Goal: Task Accomplishment & Management: Manage account settings

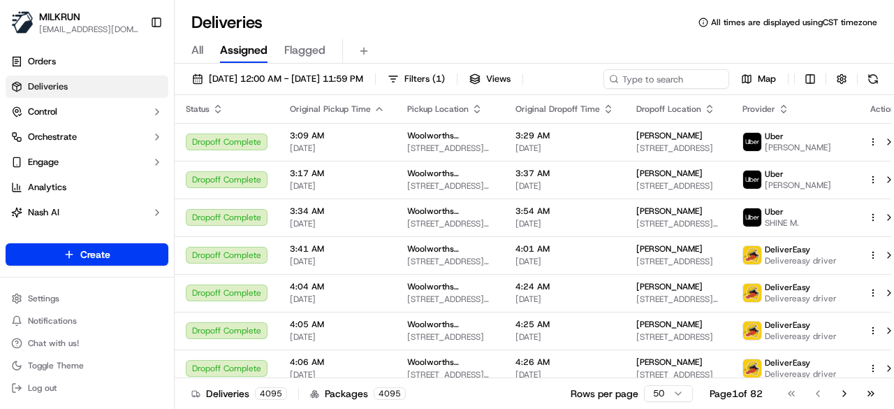
click at [680, 73] on div "18/09/2025 12:00 AM - 18/09/2025 11:59 PM Filters ( 1 ) Views Map" at bounding box center [534, 82] width 719 height 26
type input "bb302cfb-af43-426a-8e1f-4e3091dca8d8"
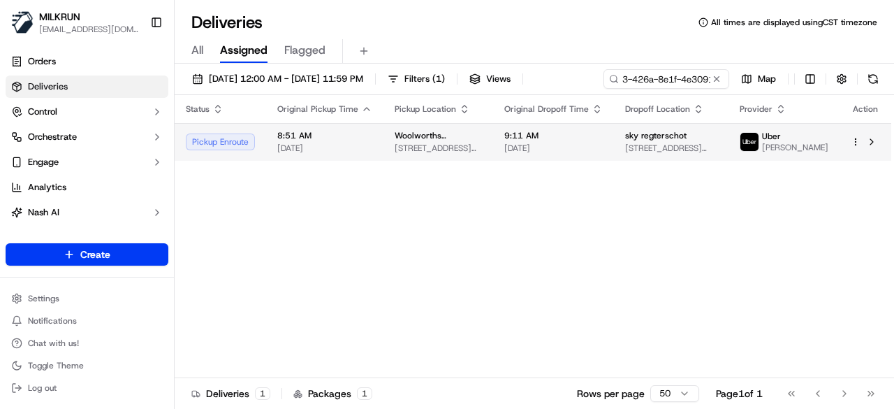
click at [610, 168] on div "Status Original Pickup Time Pickup Location Original Dropoff Time Dropoff Locat…" at bounding box center [533, 236] width 716 height 283
click at [603, 140] on span "9:11 AM" at bounding box center [553, 135] width 98 height 11
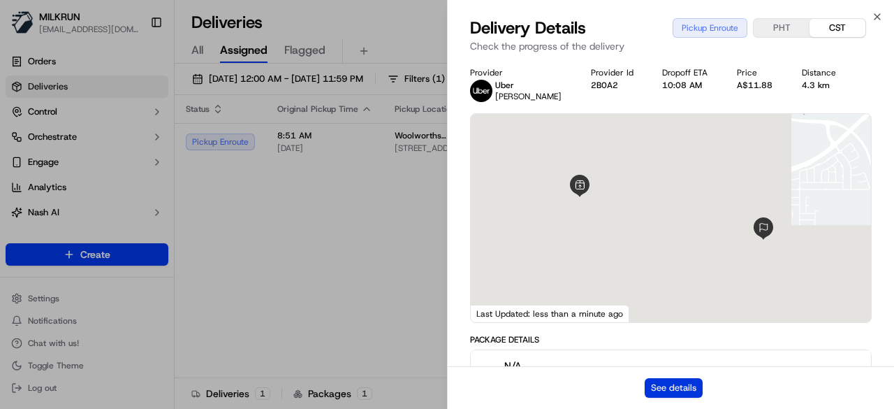
click at [656, 388] on button "See details" at bounding box center [674, 388] width 58 height 20
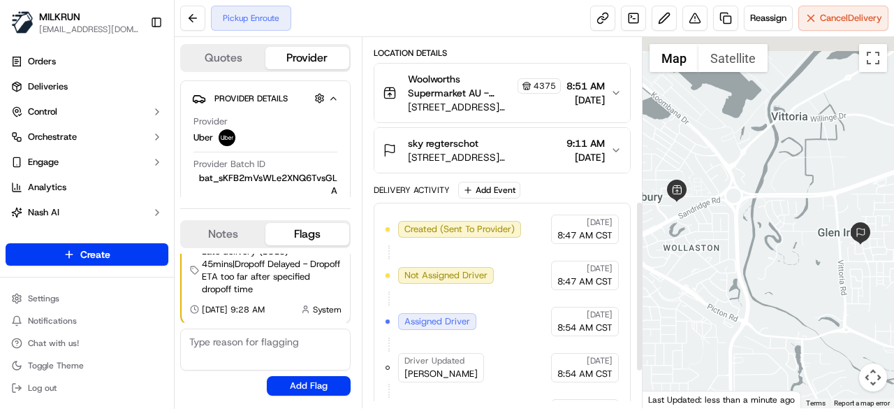
scroll to position [432, 0]
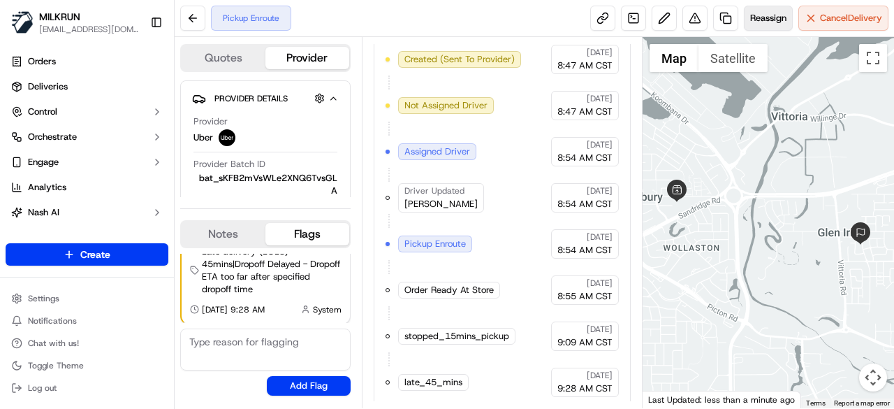
click at [776, 26] on button "Reassign" at bounding box center [768, 18] width 49 height 25
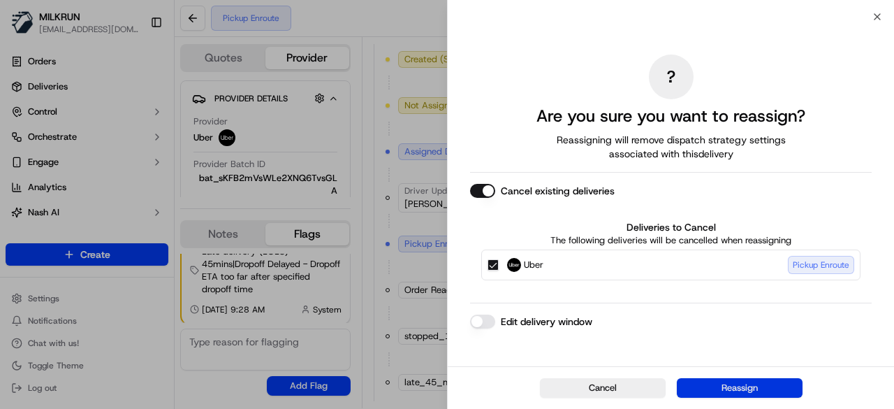
click at [750, 389] on button "Reassign" at bounding box center [740, 388] width 126 height 20
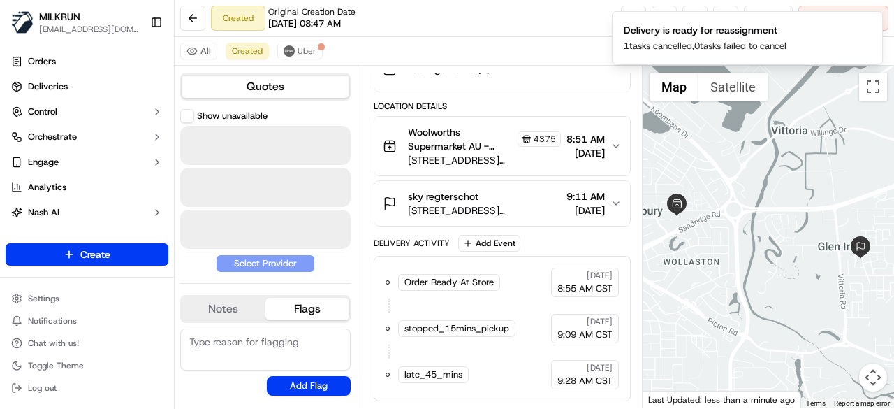
scroll to position [232, 0]
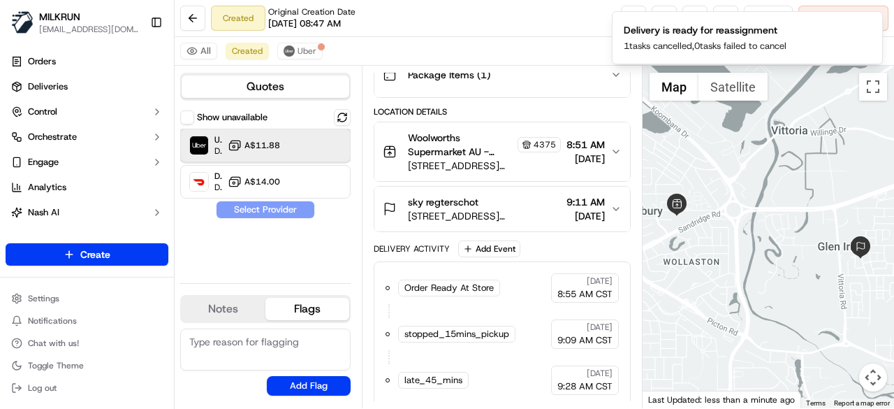
click at [318, 142] on div at bounding box center [319, 145] width 17 height 17
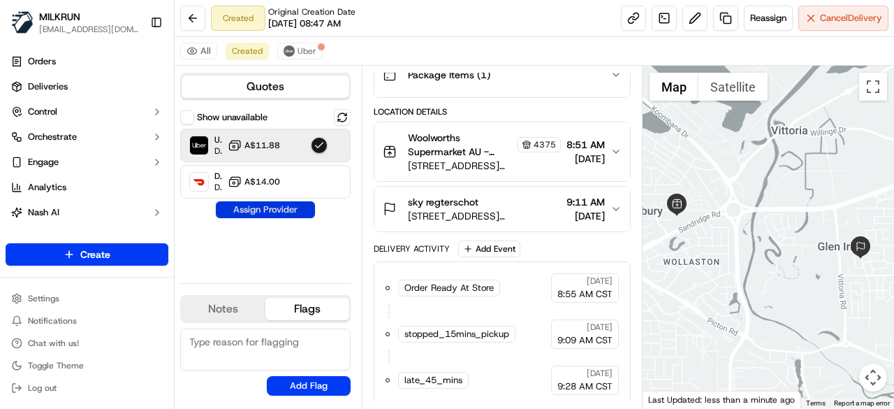
click at [292, 209] on button "Assign Provider" at bounding box center [265, 209] width 99 height 17
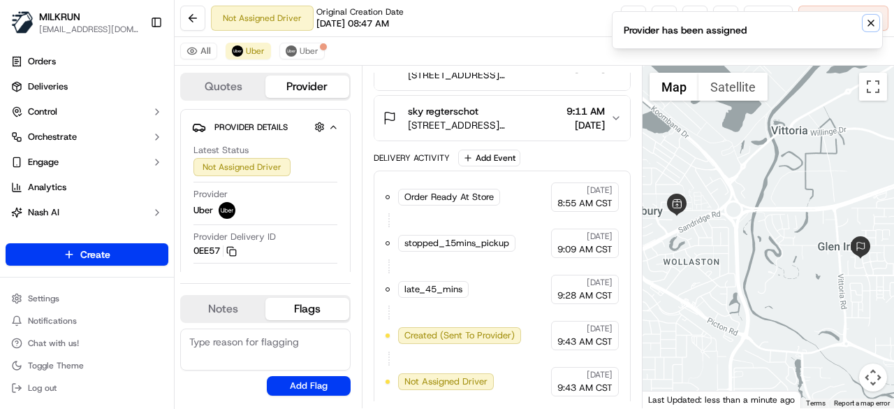
click at [874, 27] on icon "Notifications (F8)" at bounding box center [870, 22] width 11 height 11
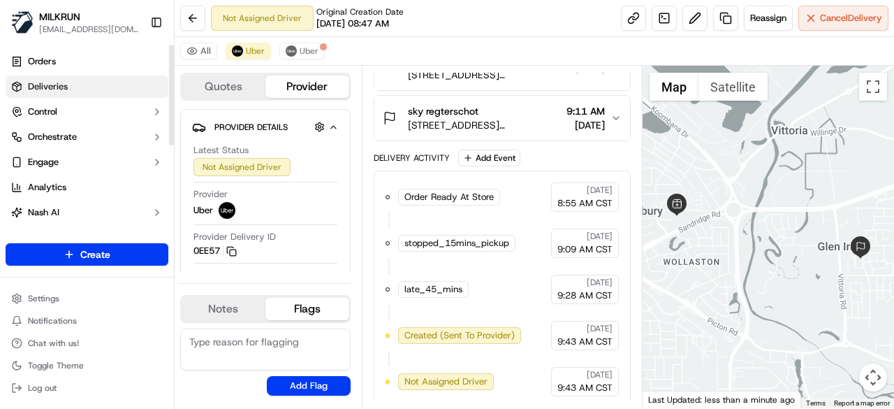
click at [101, 93] on link "Deliveries" at bounding box center [87, 86] width 163 height 22
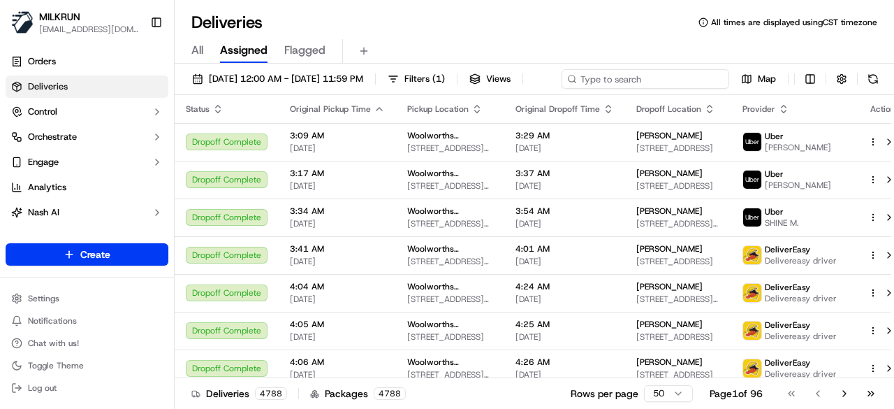
click at [639, 82] on div "[DATE] 12:00 AM - [DATE] 11:59 PM Filters ( 1 ) Views Map" at bounding box center [534, 82] width 719 height 26
paste input "a96f1aeb-25bc-4f8b-b67c-13075f447ae3"
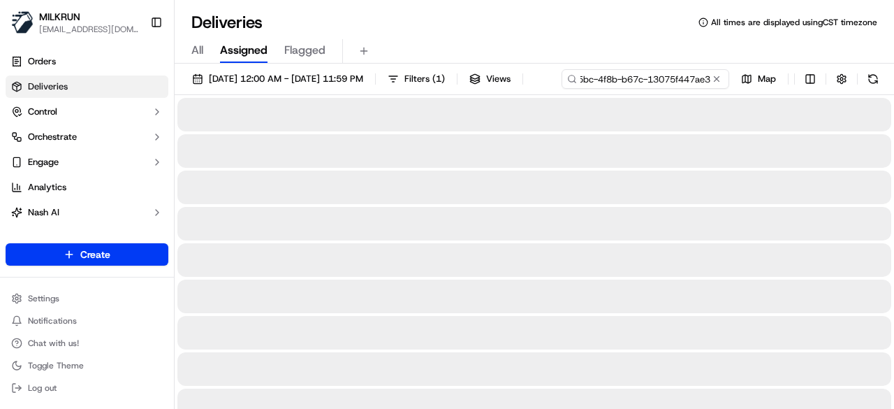
type input "a96f1aeb-25bc-4f8b-b67c-13075f447ae3"
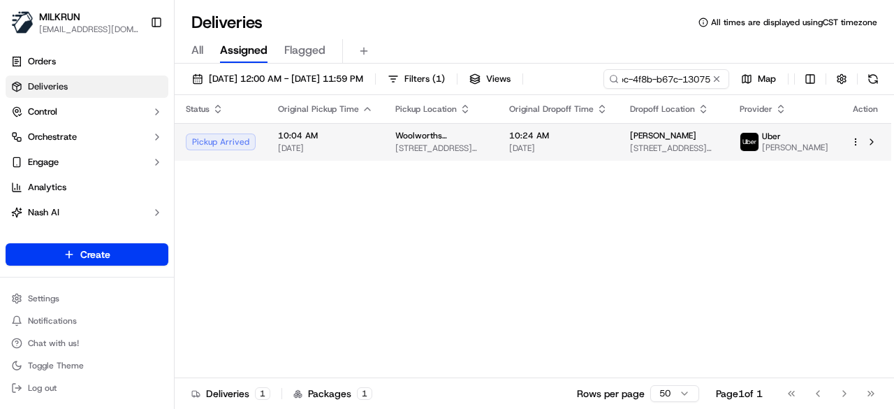
click at [586, 154] on span "[DATE]" at bounding box center [558, 147] width 98 height 11
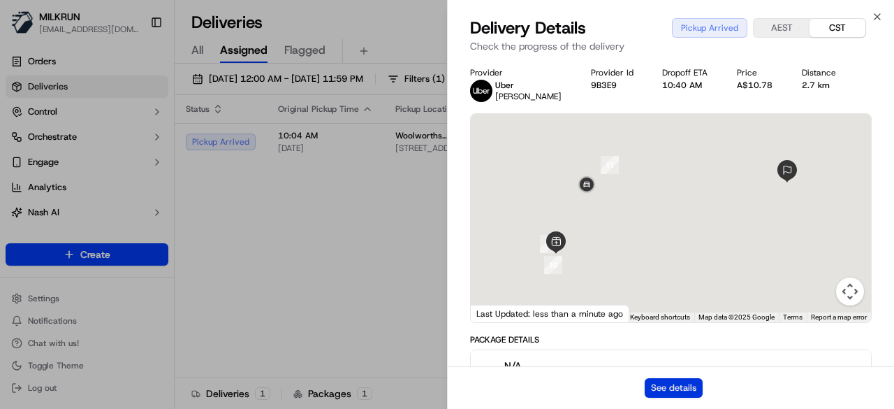
click at [700, 388] on button "See details" at bounding box center [674, 388] width 58 height 20
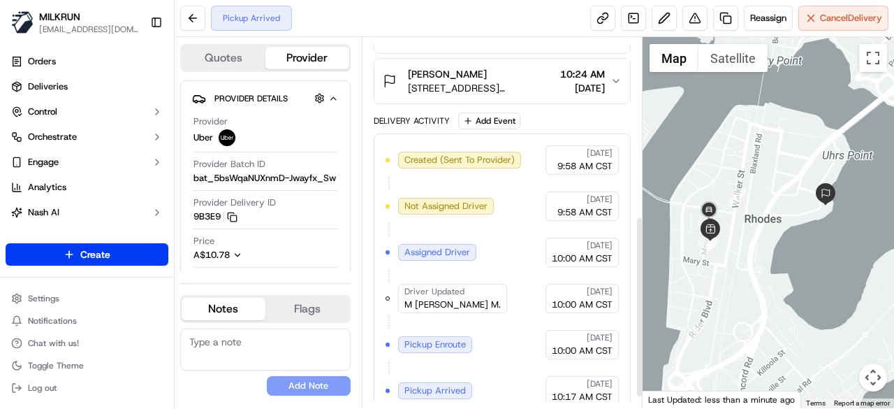
scroll to position [385, 0]
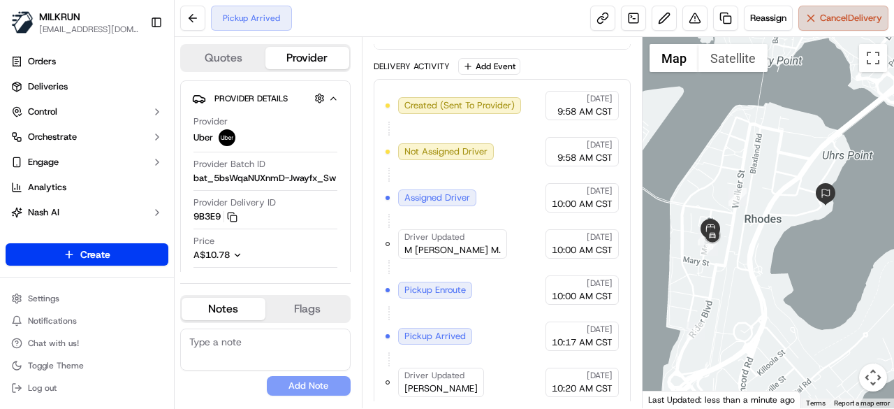
click at [821, 26] on button "Cancel Delivery" at bounding box center [843, 18] width 90 height 25
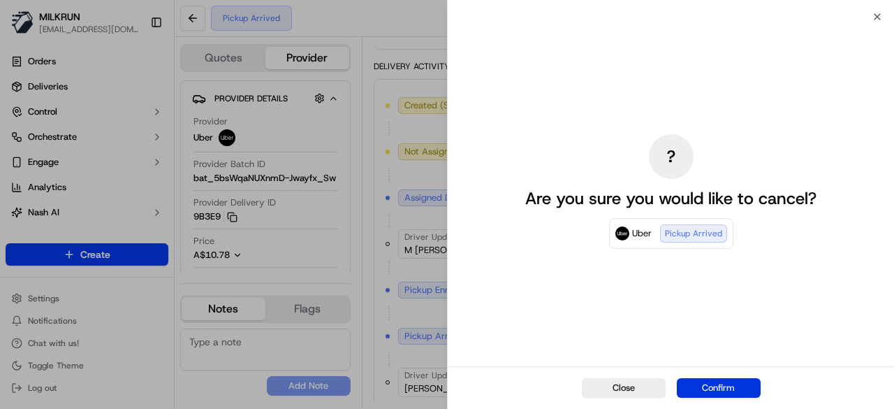
click at [702, 383] on button "Confirm" at bounding box center [719, 388] width 84 height 20
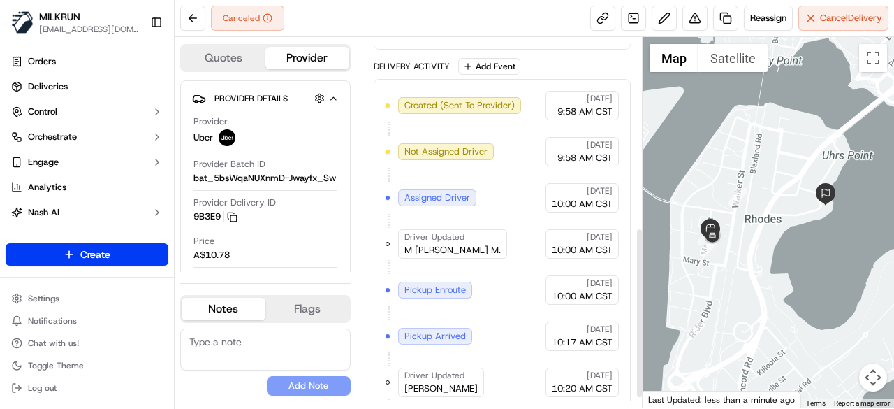
scroll to position [432, 0]
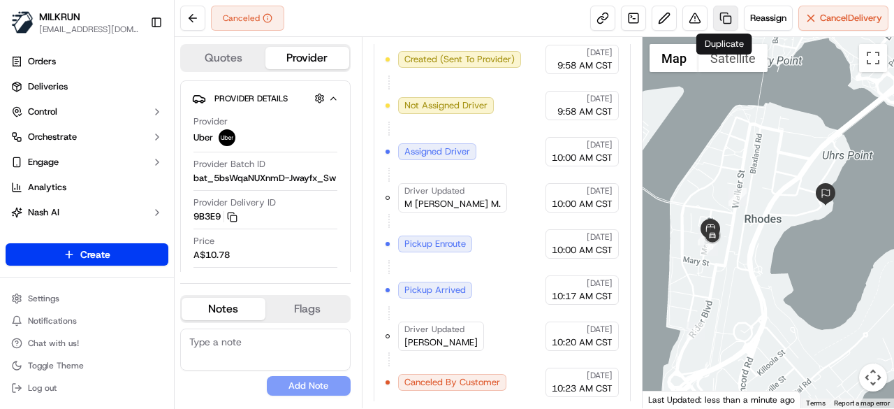
click at [721, 20] on link at bounding box center [725, 18] width 25 height 25
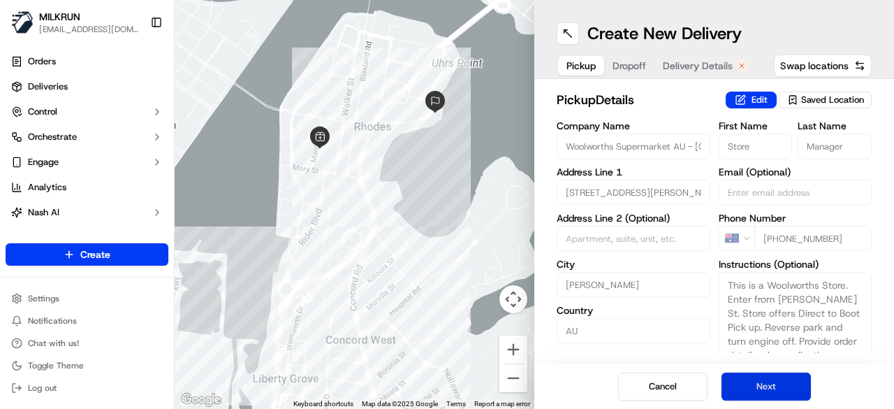
click at [783, 385] on button "Next" at bounding box center [765, 386] width 89 height 28
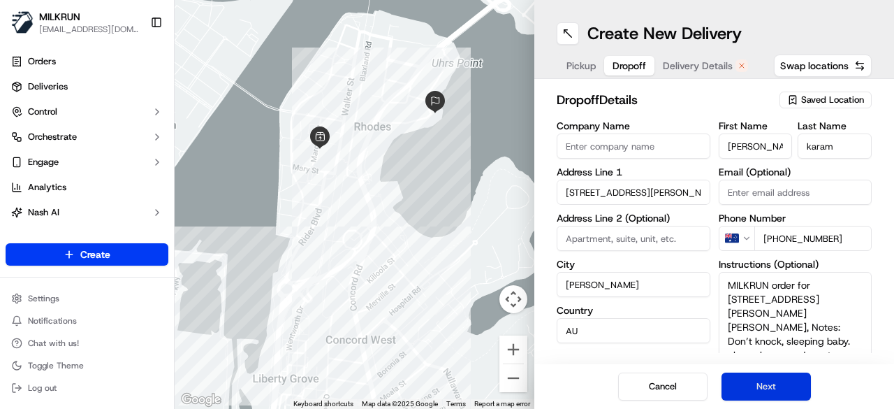
click at [783, 385] on button "Next" at bounding box center [765, 386] width 89 height 28
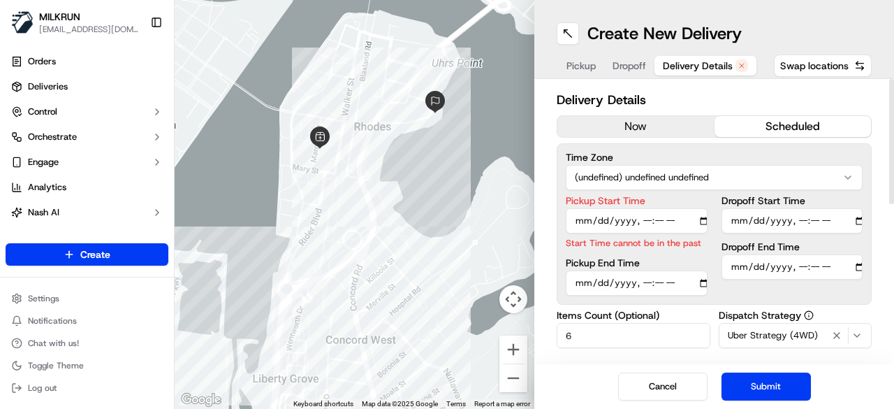
click at [705, 220] on input "Pickup Start Time" at bounding box center [637, 220] width 142 height 25
type input "2025-09-18T10:45"
click at [547, 236] on div "Delivery Details now scheduled Time Zone (undefined) undefined undefined Pickup…" at bounding box center [714, 221] width 360 height 285
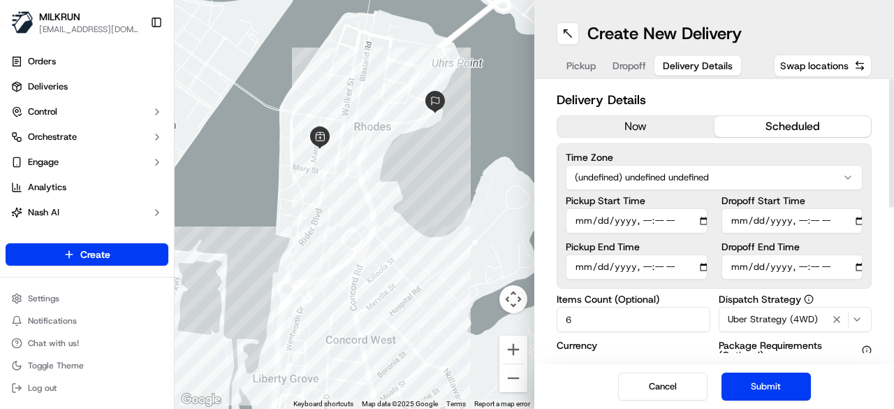
click at [859, 265] on input "Dropoff End Time" at bounding box center [792, 266] width 142 height 25
type input "2025-09-18T11:05"
click at [549, 272] on div "Delivery Details now scheduled Time Zone (undefined) undefined undefined Pickup…" at bounding box center [714, 221] width 360 height 285
click at [779, 386] on button "Submit" at bounding box center [765, 386] width 89 height 28
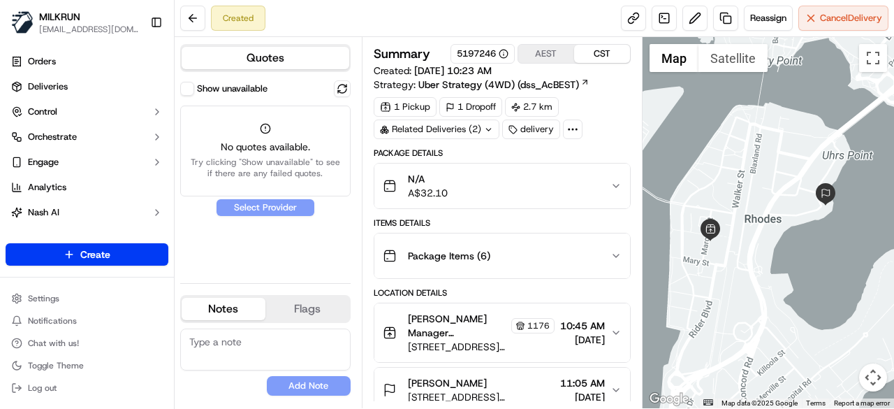
click at [184, 90] on button "Show unavailable" at bounding box center [187, 89] width 14 height 14
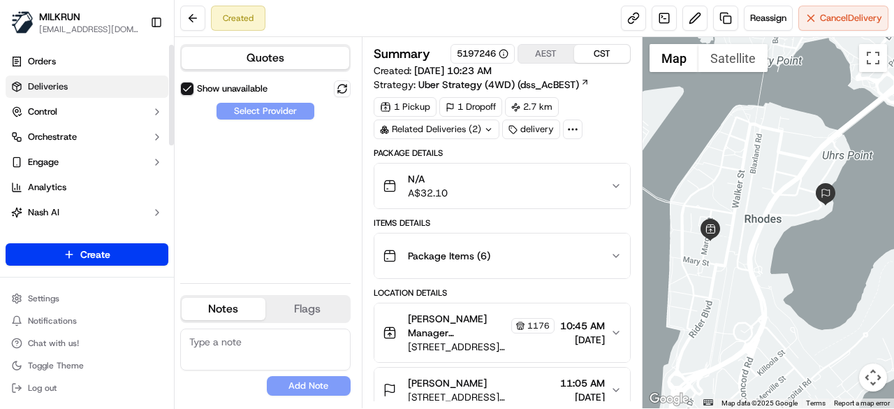
click at [107, 87] on link "Deliveries" at bounding box center [87, 86] width 163 height 22
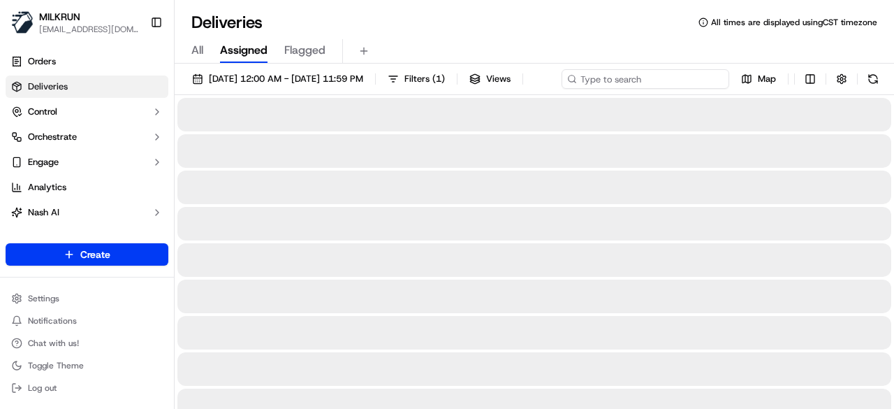
paste input "a96f1aeb-25bc-4f8b-b67c-13075f447ae3"
click at [663, 80] on div "18/09/2025 12:00 AM - 18/09/2025 11:59 PM Filters ( 1 ) Views a96f1aeb-25bc-4f8…" at bounding box center [534, 82] width 719 height 26
type input "a96f1aeb-25bc-4f8b-b67c-13075f447ae3"
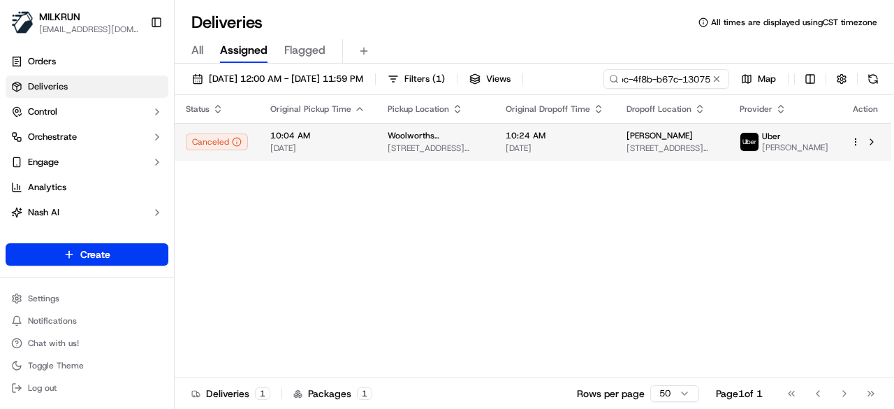
click at [596, 170] on div "Status Original Pickup Time Pickup Location Original Dropoff Time Dropoff Locat…" at bounding box center [533, 236] width 716 height 283
click at [594, 141] on span "10:24 AM" at bounding box center [555, 135] width 98 height 11
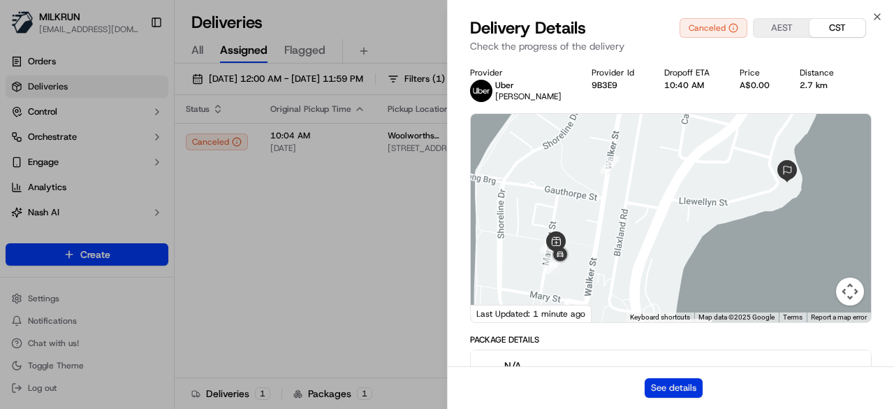
click at [695, 380] on button "See details" at bounding box center [674, 388] width 58 height 20
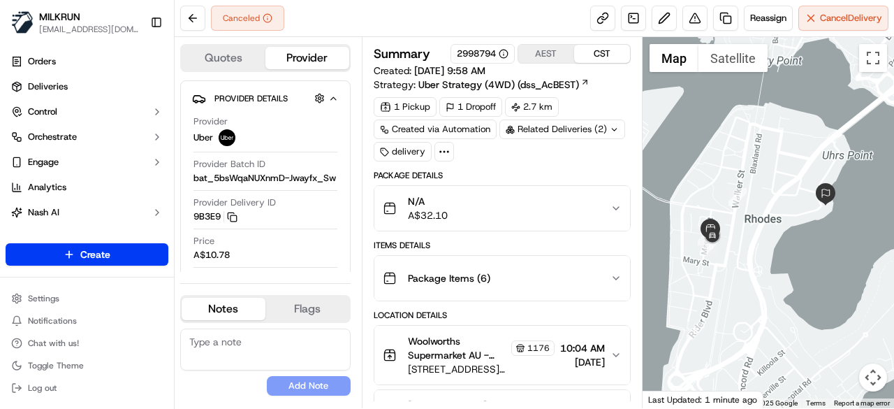
click at [612, 125] on icon at bounding box center [614, 129] width 9 height 9
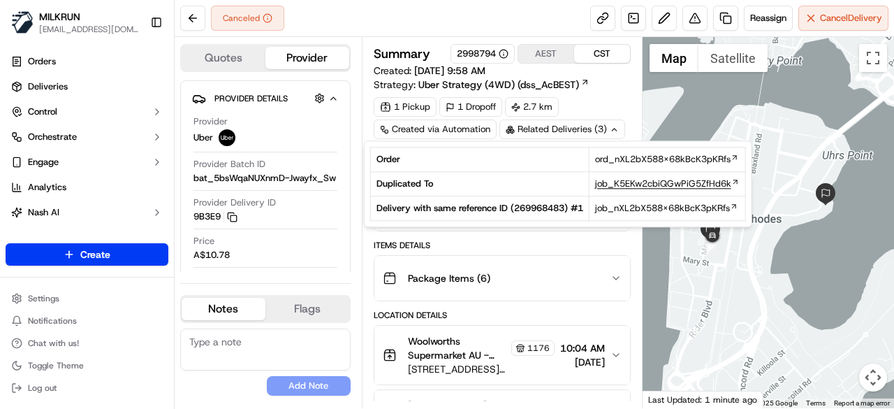
click at [629, 186] on span "job_K5EKw2cbiQGwPiG5ZfHd6k" at bounding box center [663, 183] width 136 height 13
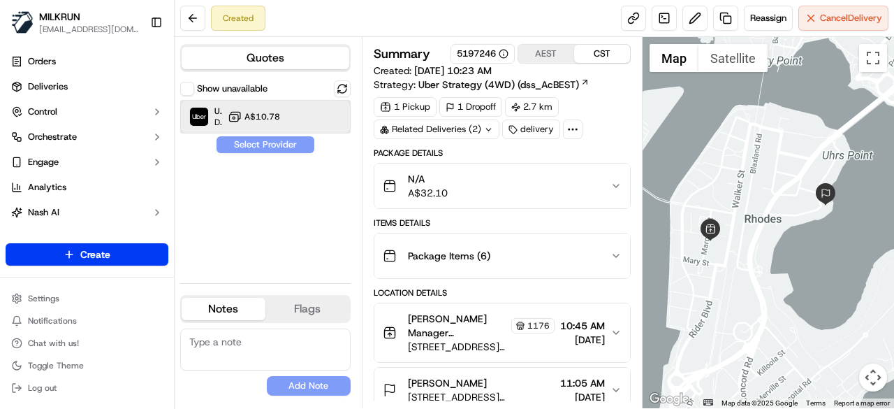
click at [308, 115] on div "Uber Dropoff ETA 49 minutes A$10.78" at bounding box center [265, 117] width 170 height 34
click at [300, 136] on button "Assign Provider" at bounding box center [265, 144] width 99 height 17
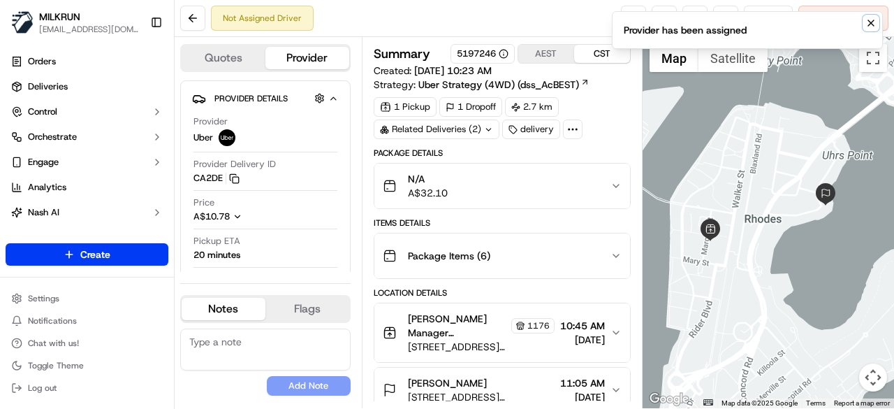
click at [872, 22] on icon "Notifications (F8)" at bounding box center [870, 22] width 11 height 11
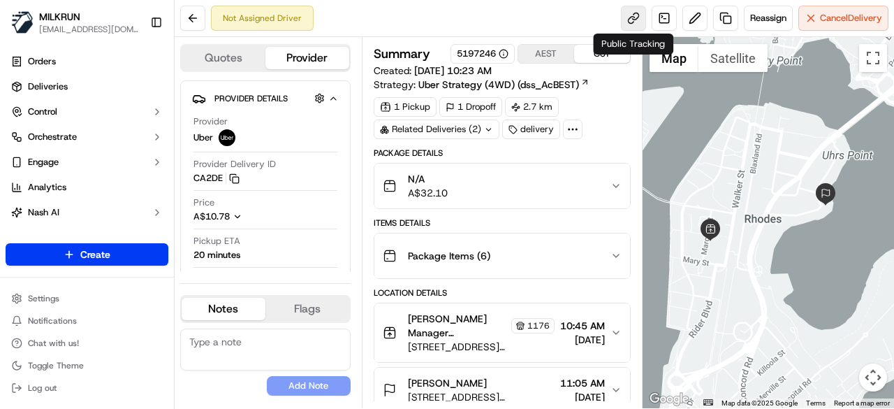
click at [628, 17] on link at bounding box center [633, 18] width 25 height 25
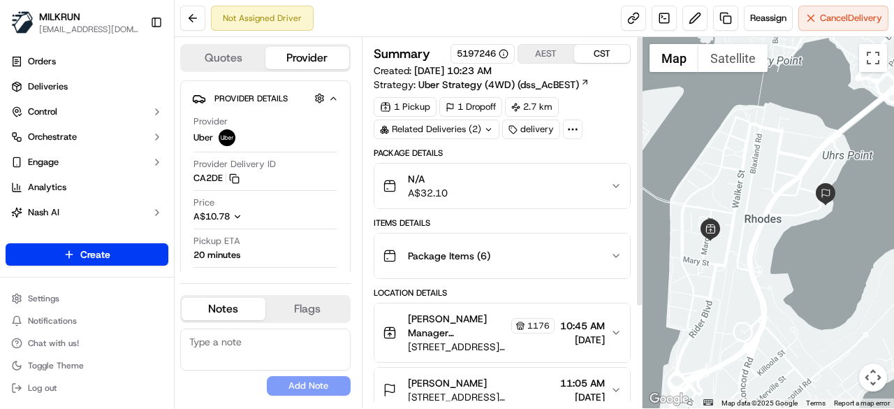
scroll to position [135, 0]
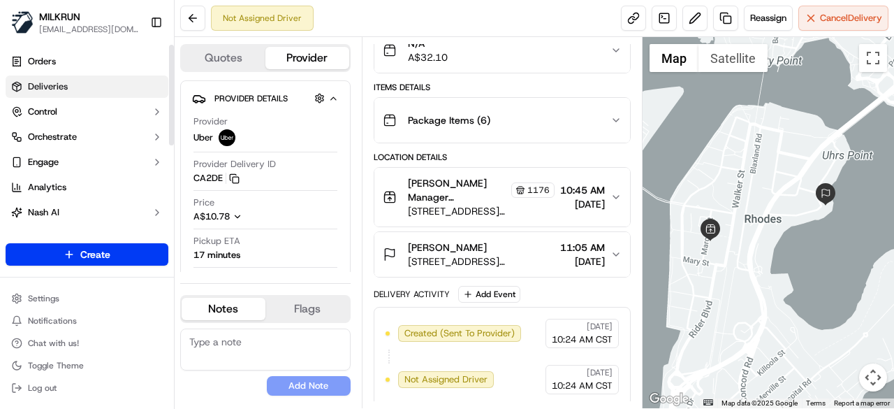
click at [113, 94] on link "Deliveries" at bounding box center [87, 86] width 163 height 22
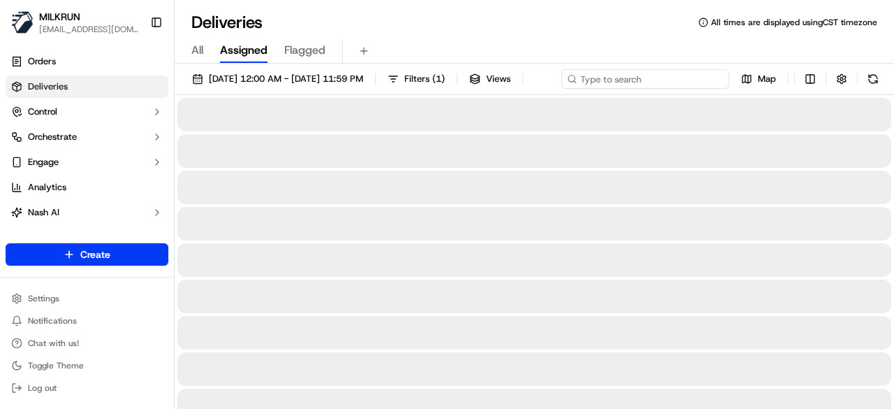
click at [671, 87] on div "18/09/2025 12:00 AM - 18/09/2025 11:59 PM Filters ( 1 ) Views Map" at bounding box center [534, 82] width 719 height 26
paste input "c8eaba8f-895d-4245-b66a-60d62f29d090"
type input "c8eaba8f-895d-4245-b66a-60d62f29d090"
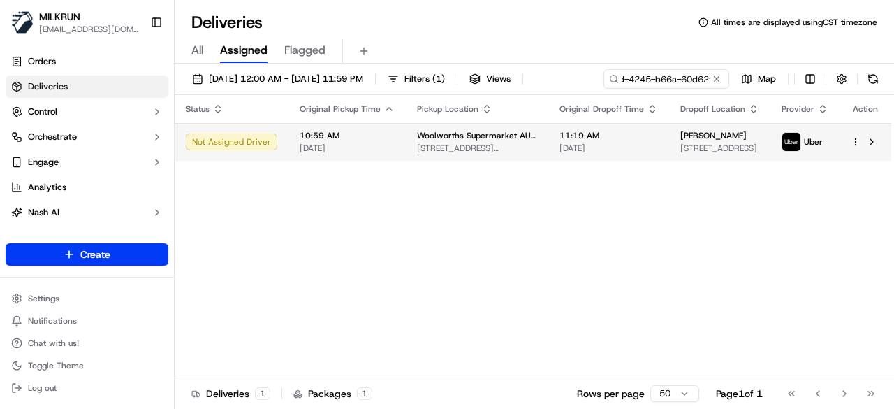
click at [621, 165] on div "Status Original Pickup Time Pickup Location Original Dropoff Time Dropoff Locat…" at bounding box center [533, 236] width 716 height 283
click at [631, 148] on span "[DATE]" at bounding box center [608, 147] width 98 height 11
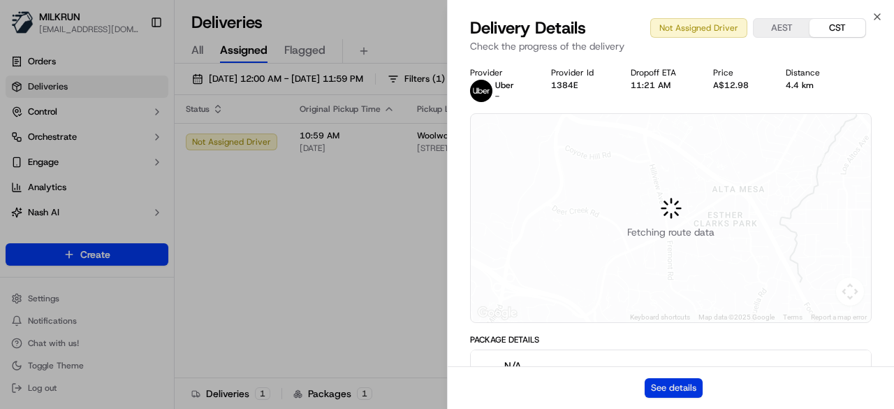
click at [701, 385] on button "See details" at bounding box center [674, 388] width 58 height 20
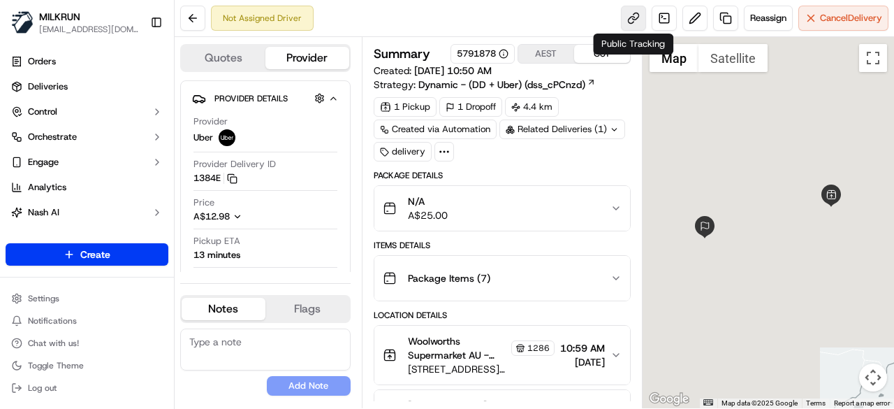
click at [628, 22] on link at bounding box center [633, 18] width 25 height 25
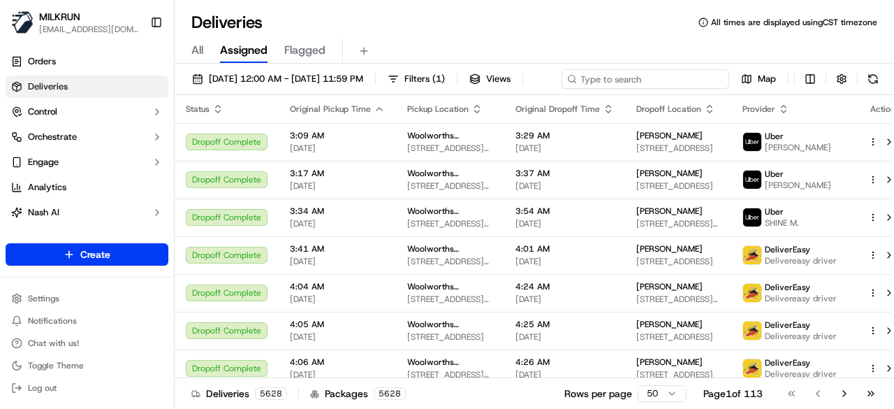
click at [686, 79] on div "18/09/2025 12:00 AM - 18/09/2025 11:59 PM Filters ( 1 ) Views Map" at bounding box center [534, 82] width 719 height 26
paste input "ed2381ec-8ba4-4674-a7dc-d3fc221f6943"
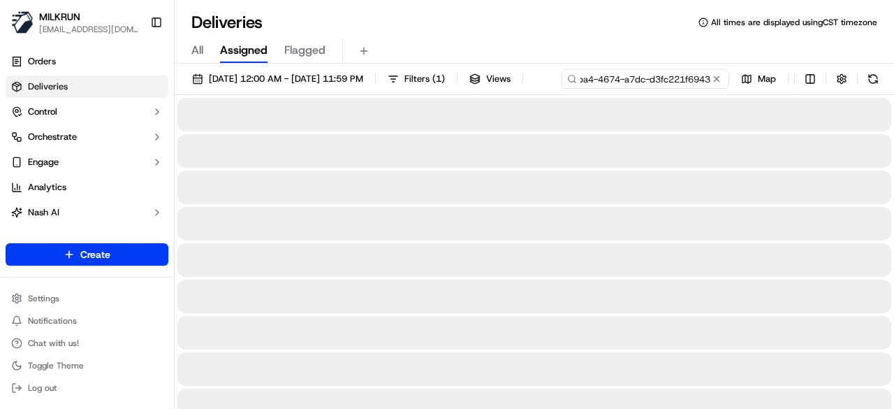
type input "ed2381ec-8ba4-4674-a7dc-d3fc221f6943"
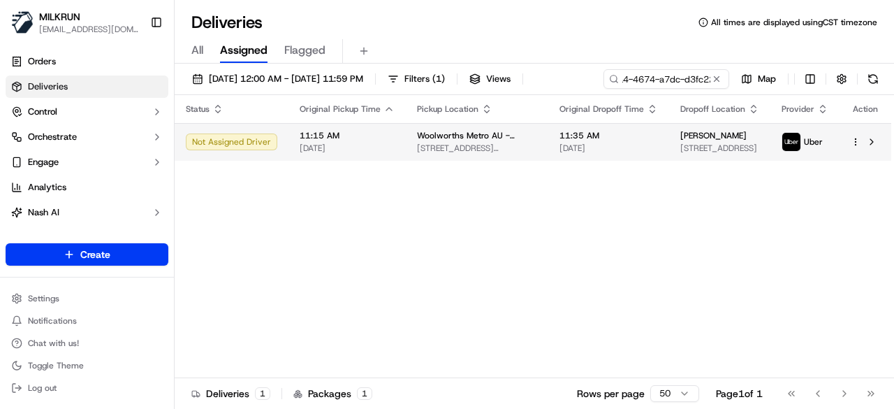
click at [616, 141] on span "11:35 AM" at bounding box center [608, 135] width 98 height 11
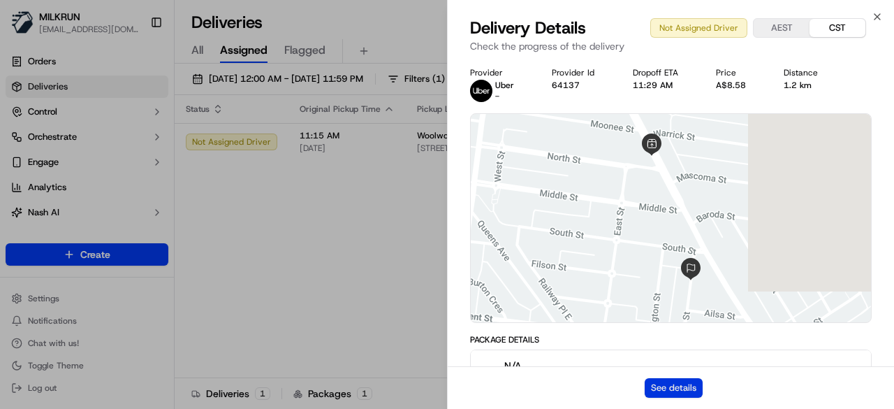
click at [694, 383] on button "See details" at bounding box center [674, 388] width 58 height 20
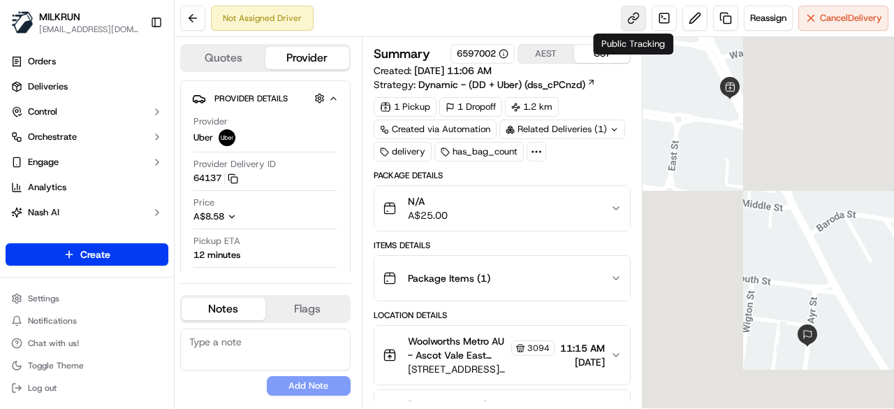
click at [628, 21] on link at bounding box center [633, 18] width 25 height 25
